Goal: Information Seeking & Learning: Learn about a topic

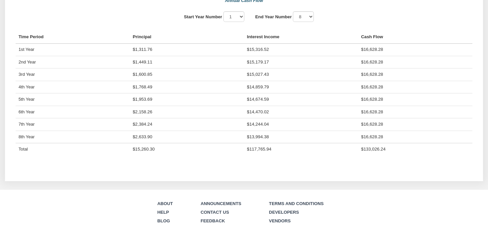
scroll to position [115, 456]
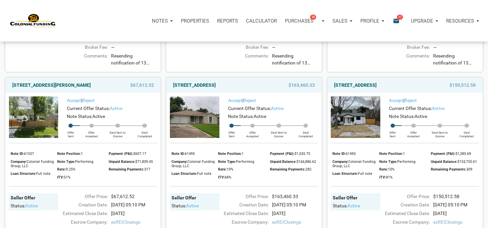
scroll to position [464, 0]
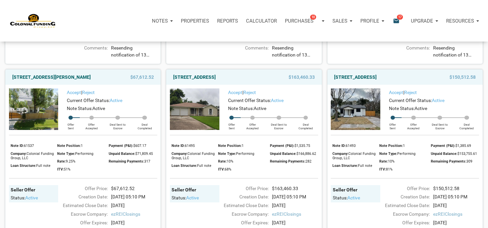
click at [279, 81] on div "$163,460.33" at bounding box center [296, 77] width 45 height 8
click at [273, 81] on div "7118 Heron, Houston, TX, 77087" at bounding box center [222, 77] width 104 height 8
click at [262, 81] on div "7118 Heron, Houston, TX, 77087" at bounding box center [222, 77] width 104 height 8
click at [275, 81] on div "$163,460.33" at bounding box center [296, 77] width 45 height 8
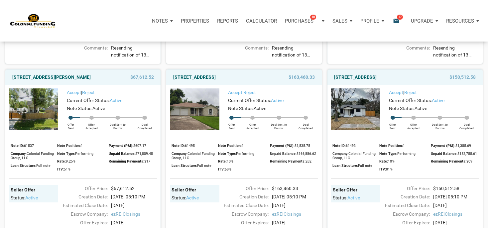
click at [199, 118] on img at bounding box center [195, 109] width 50 height 42
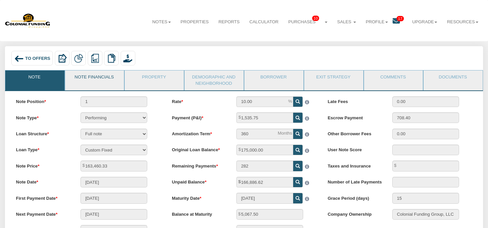
click at [110, 78] on link "Note Financials" at bounding box center [94, 78] width 59 height 17
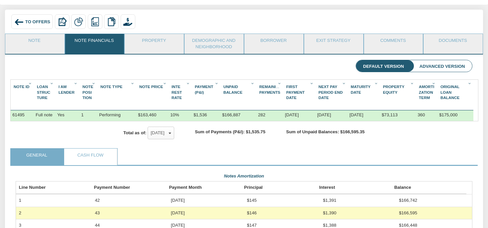
scroll to position [41, 0]
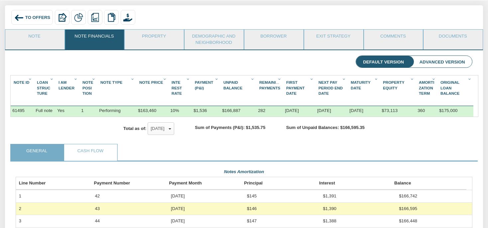
click at [388, 91] on div "Property Equity 1" at bounding box center [398, 85] width 35 height 15
click at [475, 45] on link "Documents" at bounding box center [453, 38] width 59 height 17
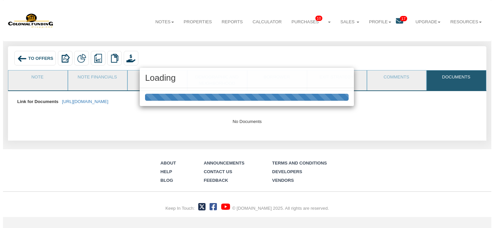
scroll to position [0, 0]
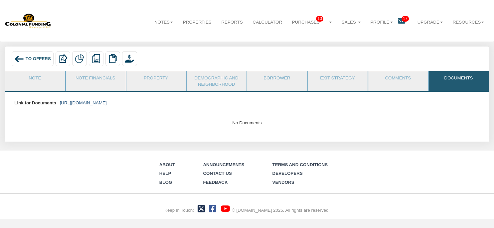
click at [107, 104] on link "[URL][DOMAIN_NAME]" at bounding box center [83, 102] width 47 height 5
click at [47, 60] on span "To Offers" at bounding box center [38, 58] width 25 height 5
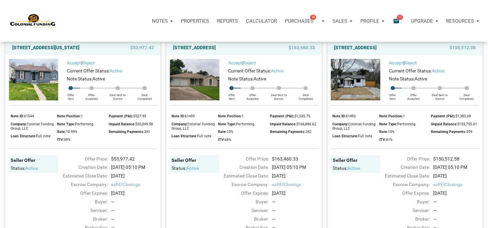
scroll to position [493, 0]
click at [203, 101] on img at bounding box center [195, 80] width 50 height 42
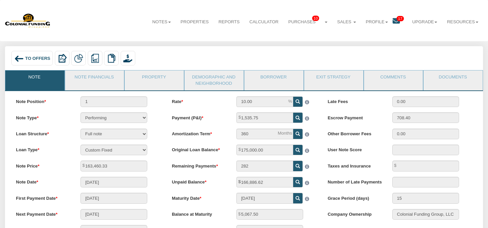
click at [32, 56] on span "To Offers" at bounding box center [37, 58] width 25 height 5
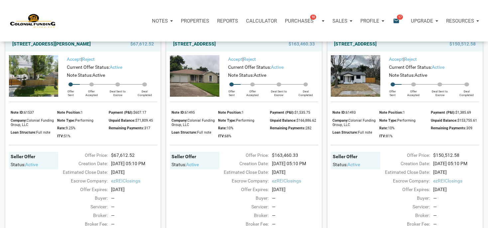
scroll to position [505, 0]
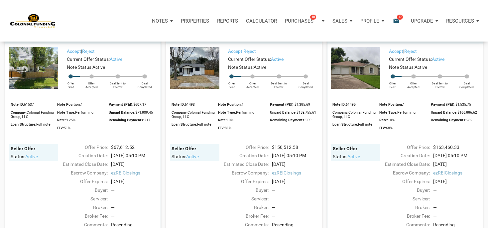
click at [188, 76] on img at bounding box center [195, 68] width 50 height 42
click at [188, 77] on img at bounding box center [195, 68] width 50 height 42
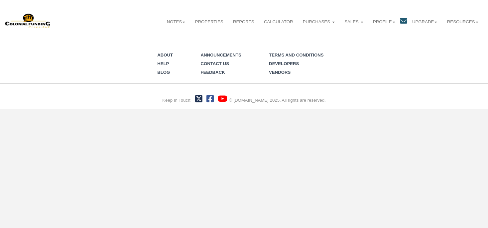
click at [0, 0] on li "Service Orders" at bounding box center [0, 0] width 0 height 0
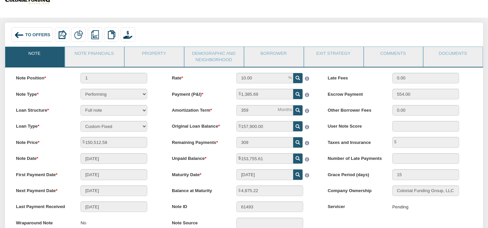
scroll to position [23, 0]
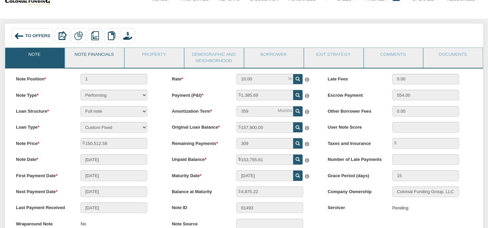
click at [107, 57] on link "Note Financials" at bounding box center [94, 56] width 59 height 17
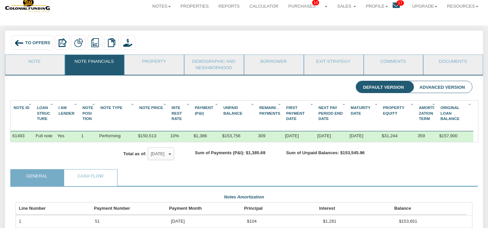
scroll to position [0, 0]
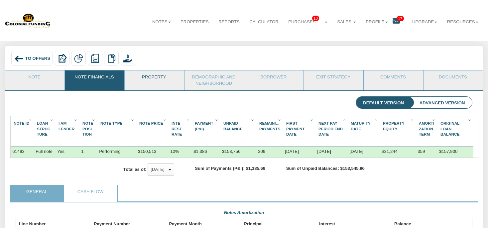
click at [180, 82] on link "Property" at bounding box center [154, 78] width 59 height 17
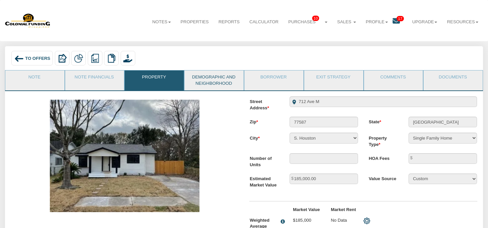
click at [218, 78] on link "Demographic and Neighborhood" at bounding box center [214, 80] width 59 height 20
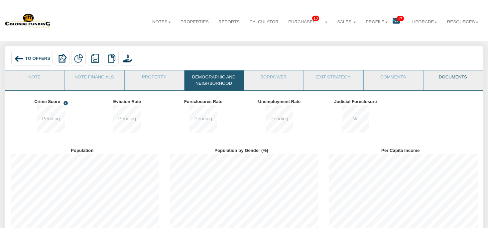
click at [441, 79] on link "Documents" at bounding box center [453, 78] width 59 height 17
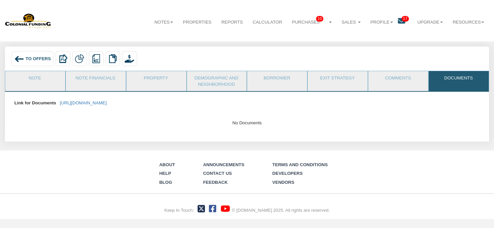
click at [441, 79] on link "Documents" at bounding box center [458, 79] width 59 height 17
click at [107, 103] on link "https://colonialfundinggroup.sharepoint.com/:f:/s/operationsteam/Eg5p2f-ec6BFi1…" at bounding box center [83, 102] width 47 height 5
